Goal: Task Accomplishment & Management: Use online tool/utility

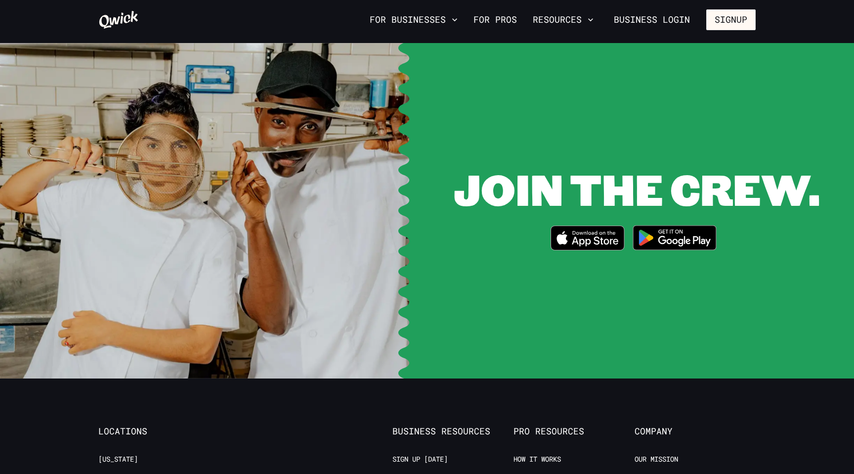
scroll to position [1870, 0]
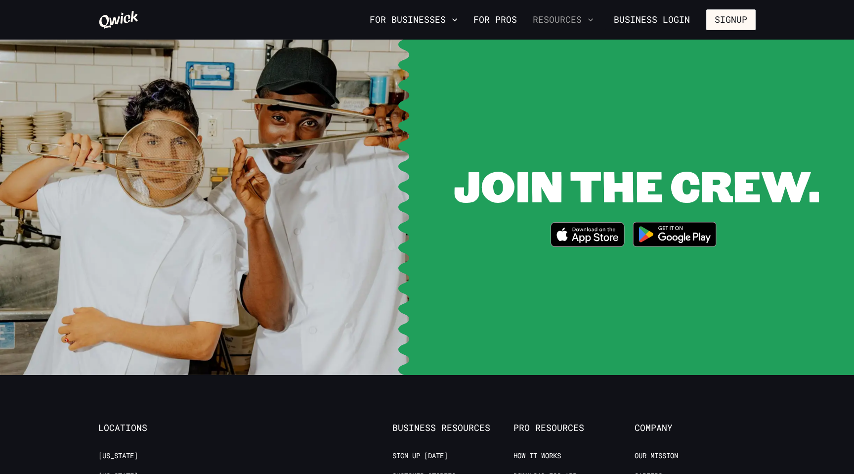
click at [564, 20] on button "Resources" at bounding box center [563, 19] width 69 height 17
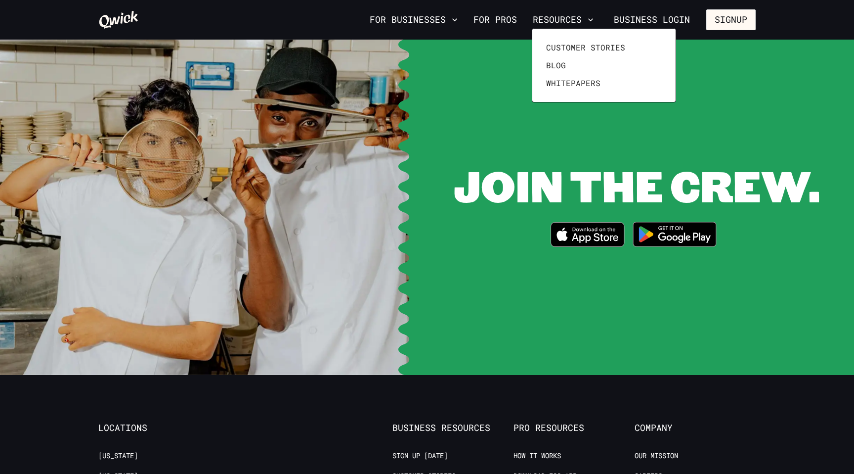
click at [527, 192] on div at bounding box center [427, 237] width 854 height 474
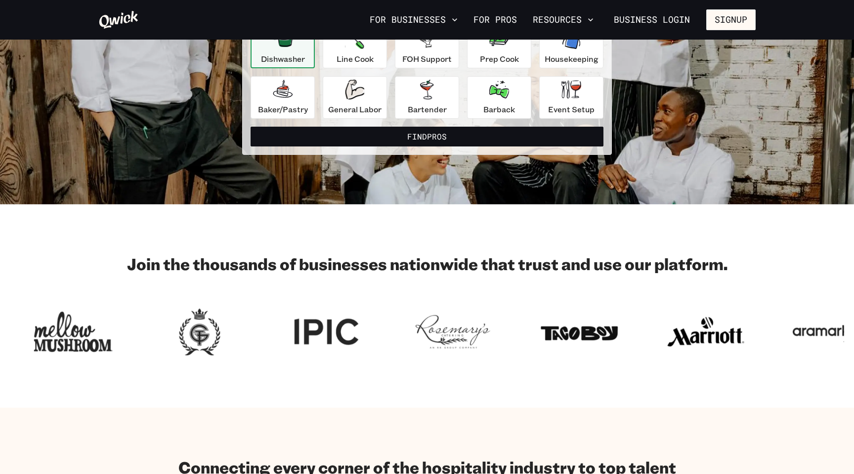
scroll to position [0, 0]
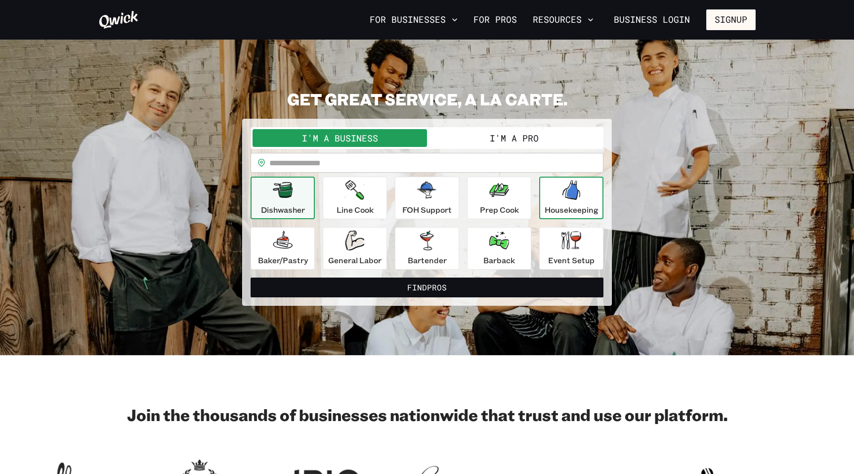
click at [570, 205] on p "Housekeeping" at bounding box center [572, 210] width 54 height 12
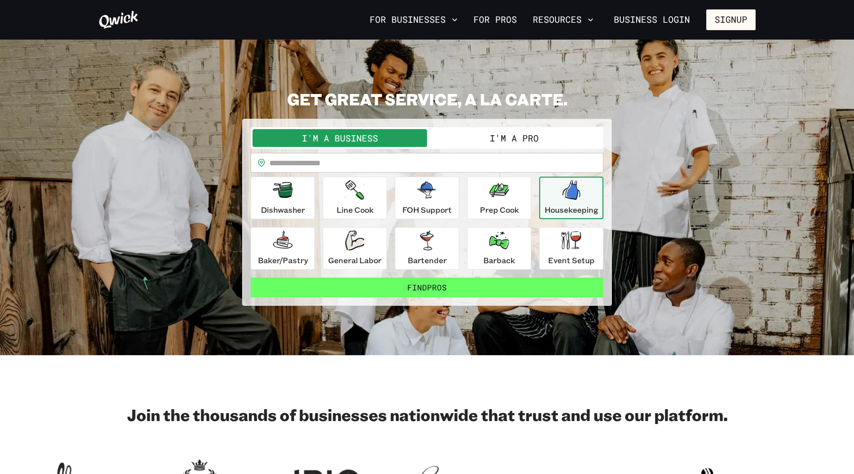
click at [521, 283] on button "Find Pros" at bounding box center [427, 287] width 353 height 20
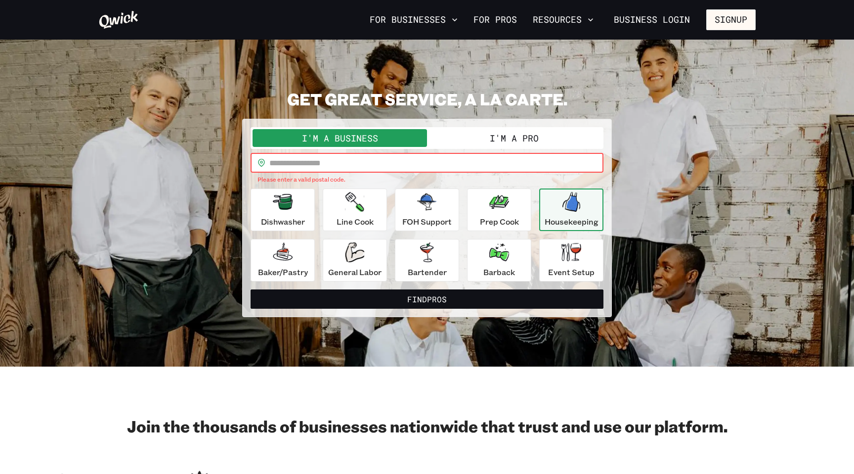
click at [513, 156] on input "text" at bounding box center [436, 163] width 334 height 20
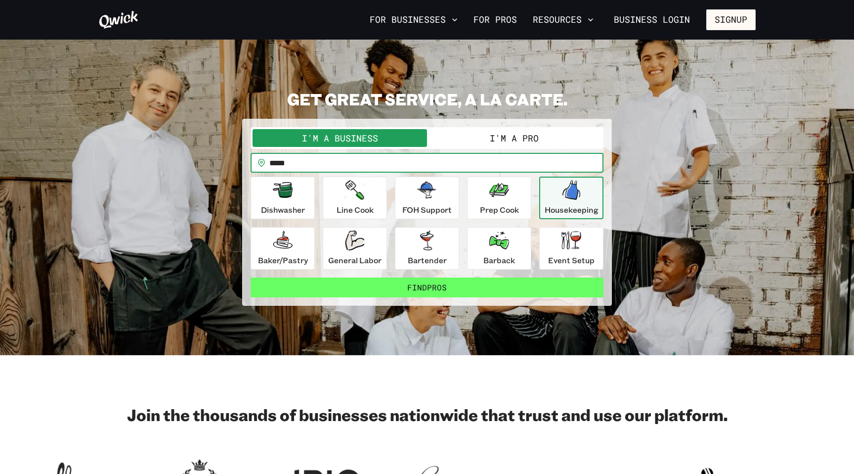
type input "*****"
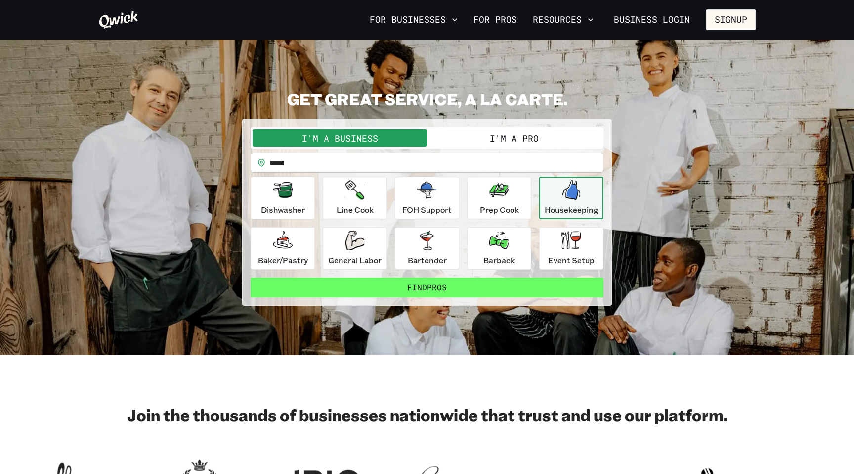
click at [419, 284] on button "Find Pros" at bounding box center [427, 287] width 353 height 20
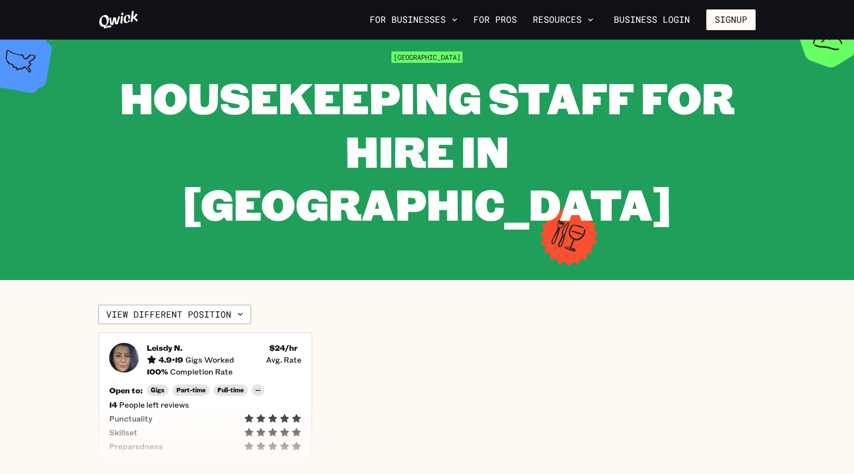
scroll to position [56, 0]
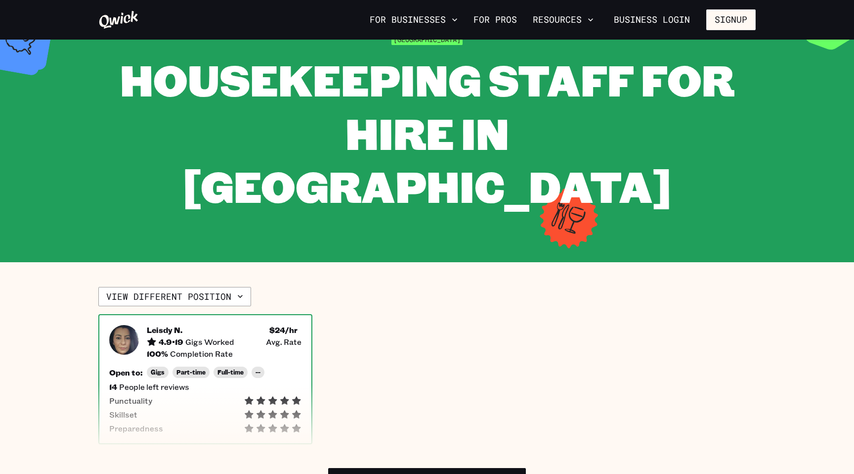
click at [297, 366] on div "Open to: Gigs Part-time Full-time --" at bounding box center [205, 371] width 192 height 11
